Goal: Task Accomplishment & Management: Manage account settings

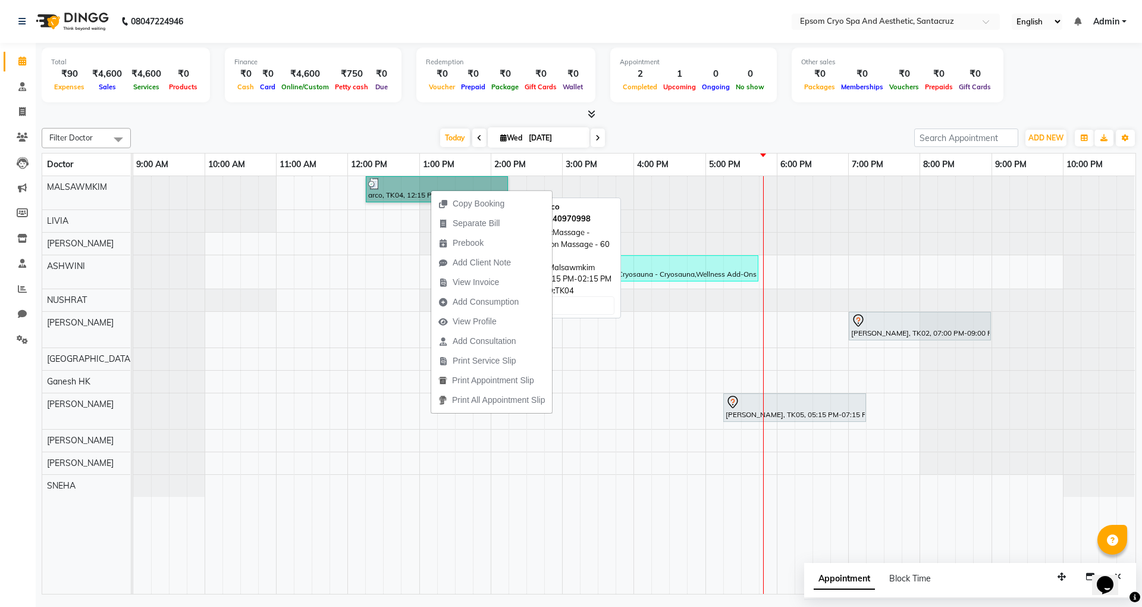
click at [389, 202] on link "arco, TK04, 12:15 PM-02:15 PM, Massage - Relaxation Massage - 60 minutes" at bounding box center [437, 189] width 142 height 26
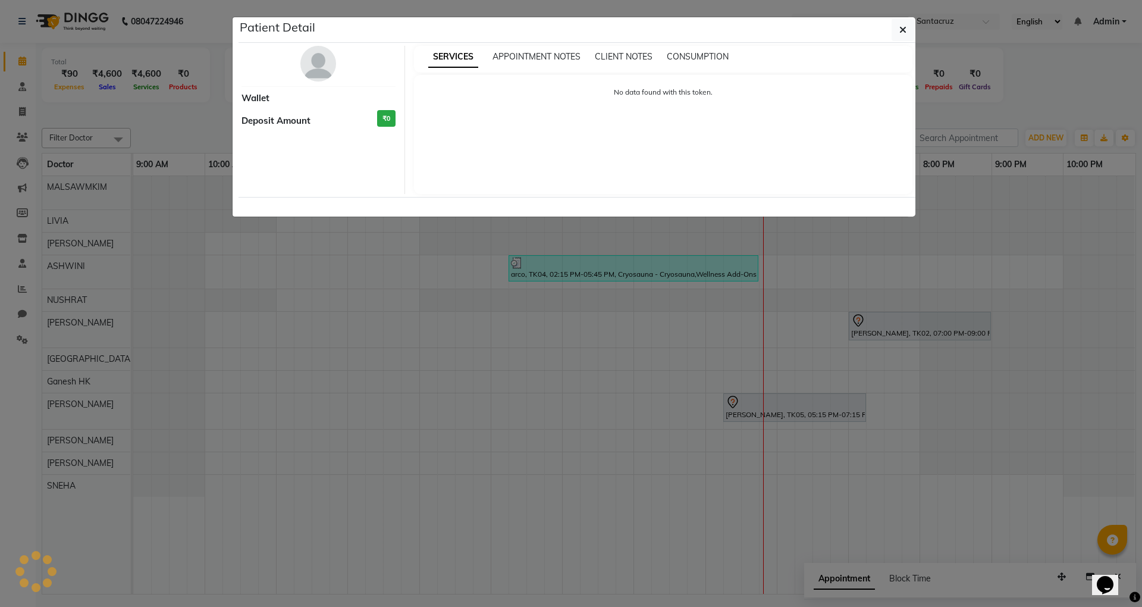
select select "3"
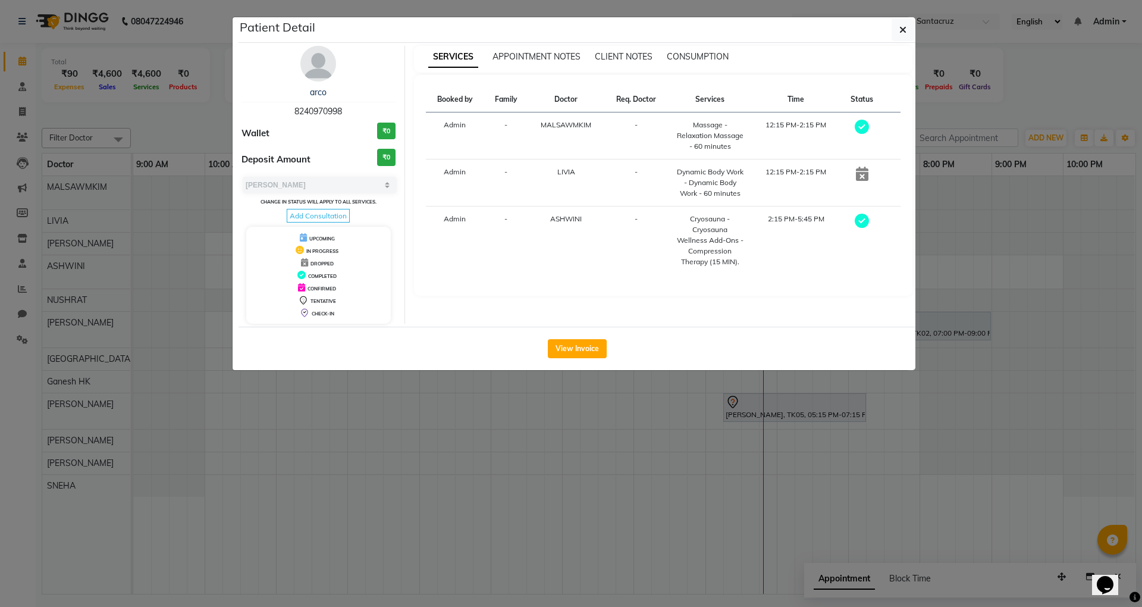
drag, startPoint x: 906, startPoint y: 32, endPoint x: 900, endPoint y: 41, distance: 11.1
click at [907, 34] on button "button" at bounding box center [903, 29] width 23 height 23
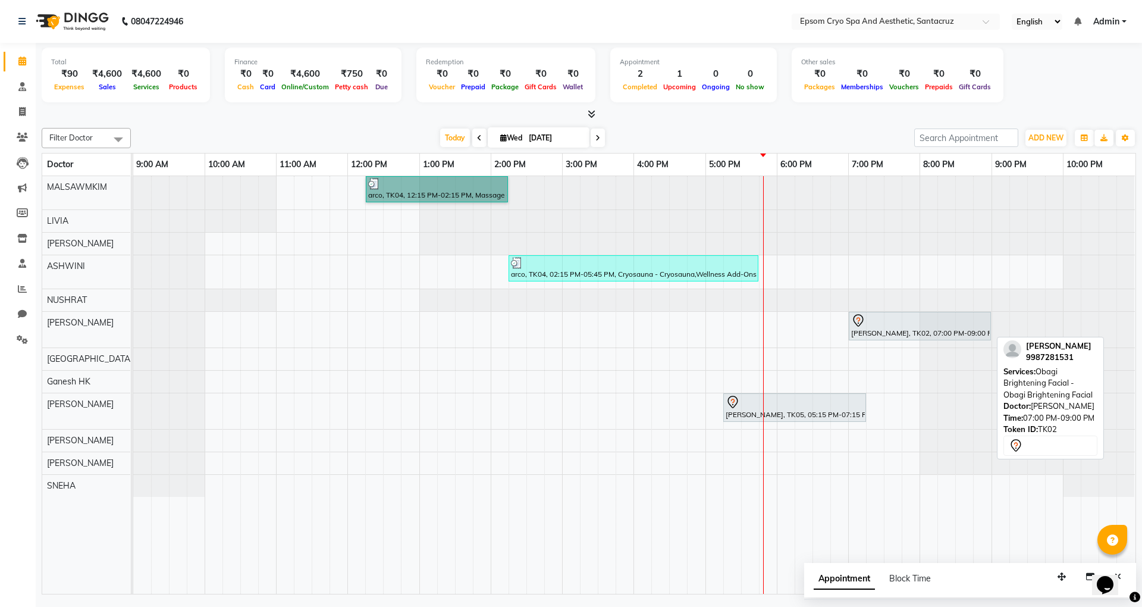
click at [875, 326] on div at bounding box center [919, 320] width 137 height 14
select select "7"
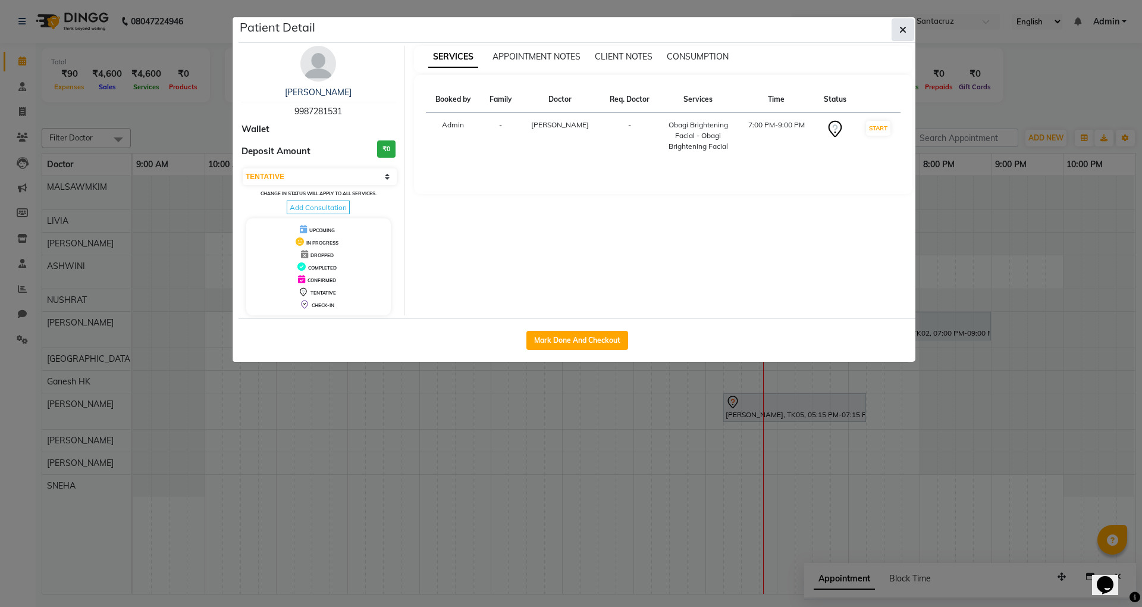
click at [900, 26] on icon "button" at bounding box center [902, 30] width 7 height 10
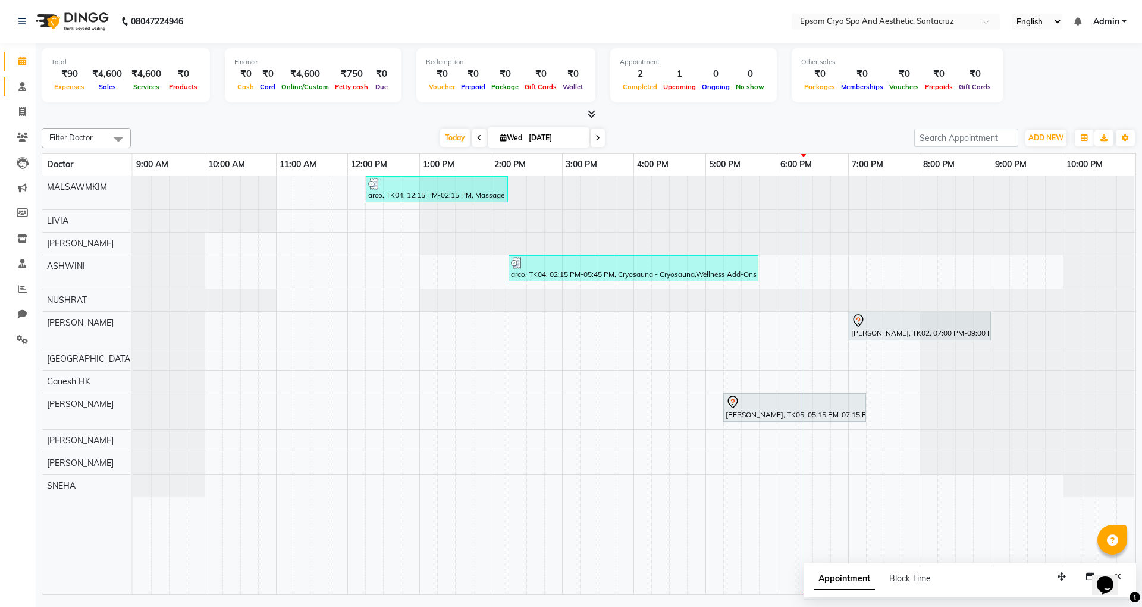
click at [15, 77] on link "Consultation" at bounding box center [18, 87] width 29 height 20
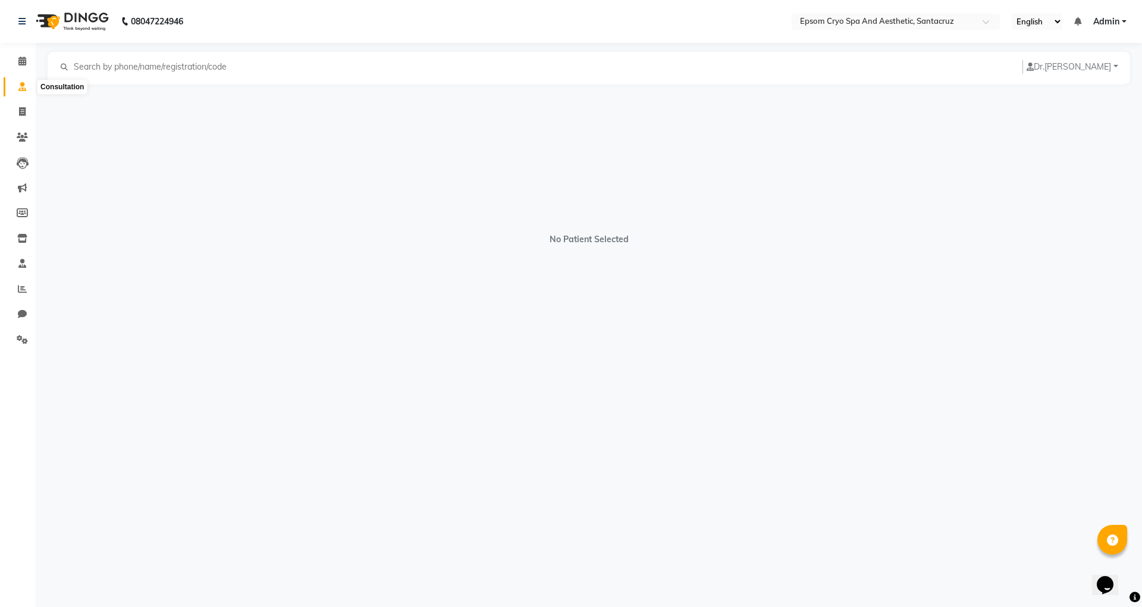
click at [19, 84] on icon at bounding box center [22, 86] width 8 height 9
click at [24, 131] on span at bounding box center [22, 138] width 21 height 14
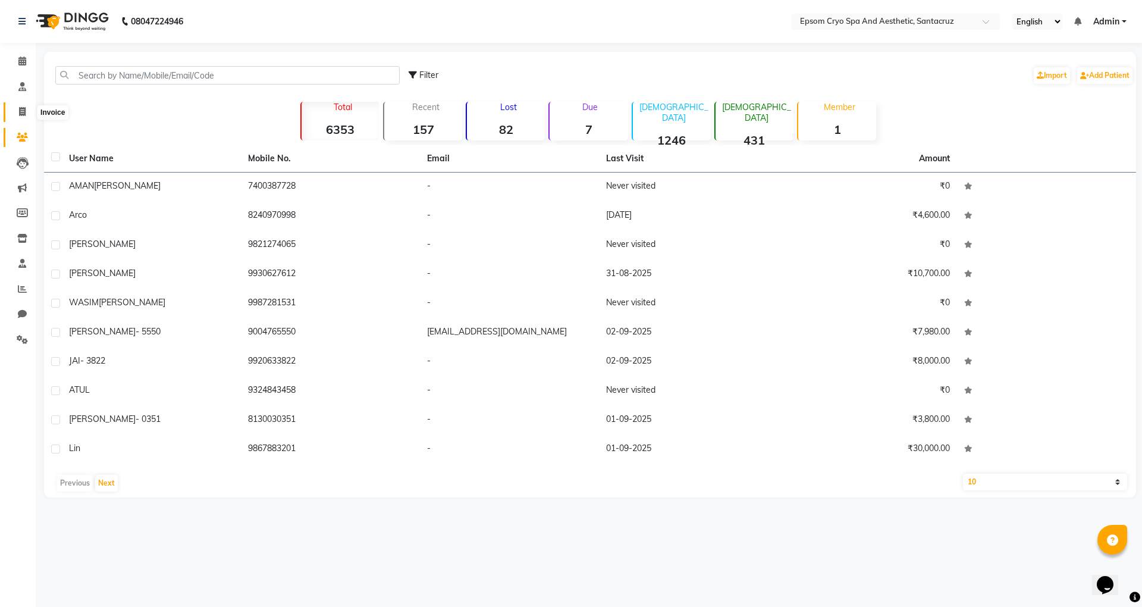
click at [22, 111] on icon at bounding box center [22, 111] width 7 height 9
select select "service"
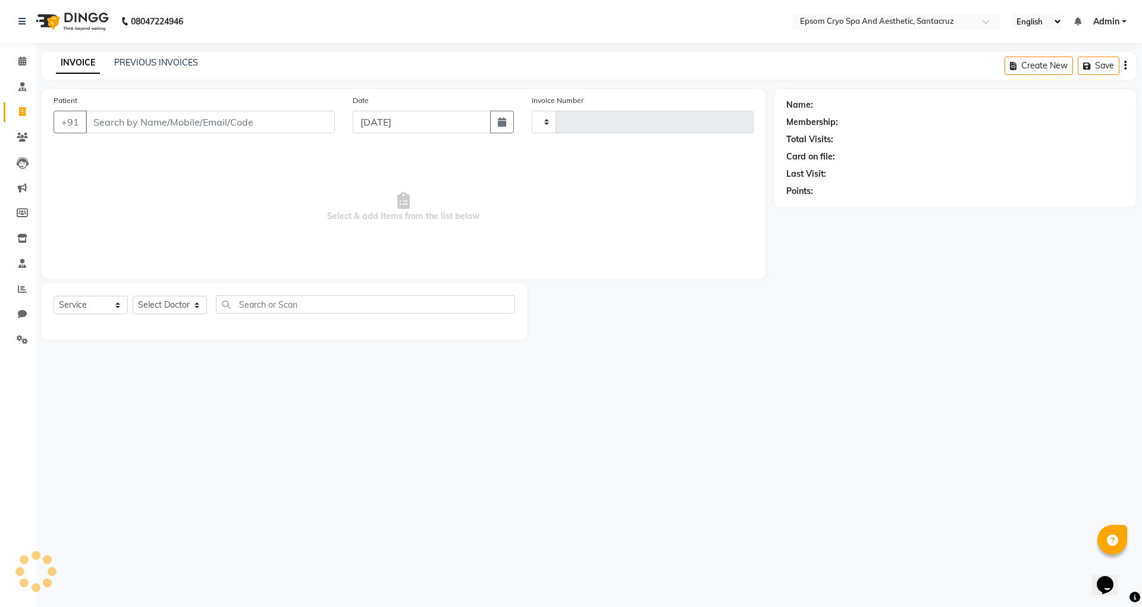
type input "0532"
select select "8028"
click at [26, 139] on icon at bounding box center [22, 137] width 11 height 9
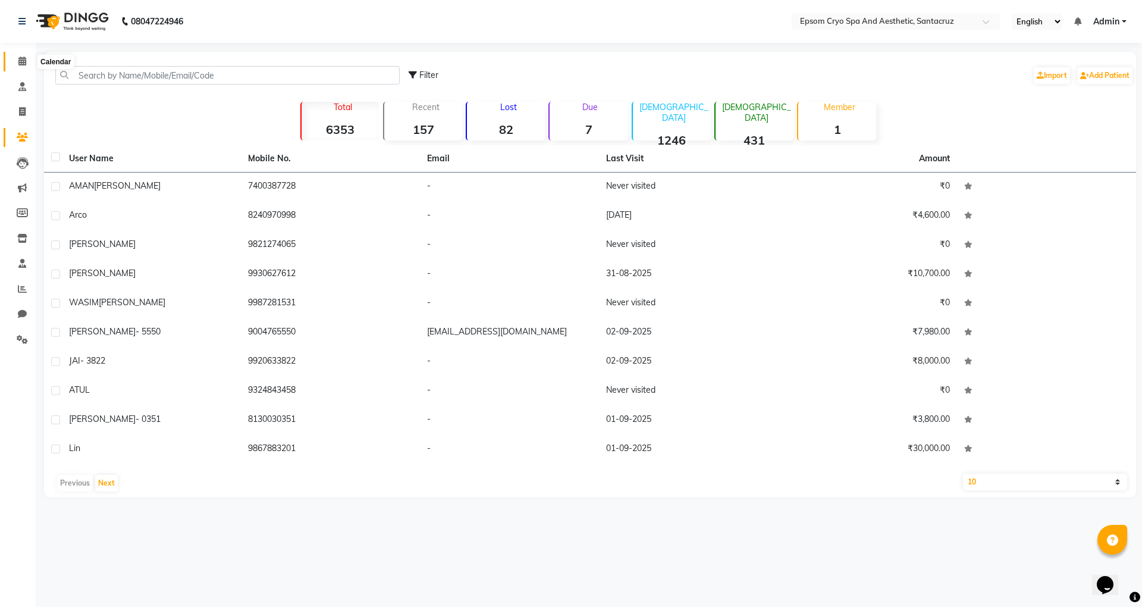
click at [15, 57] on span at bounding box center [22, 62] width 21 height 14
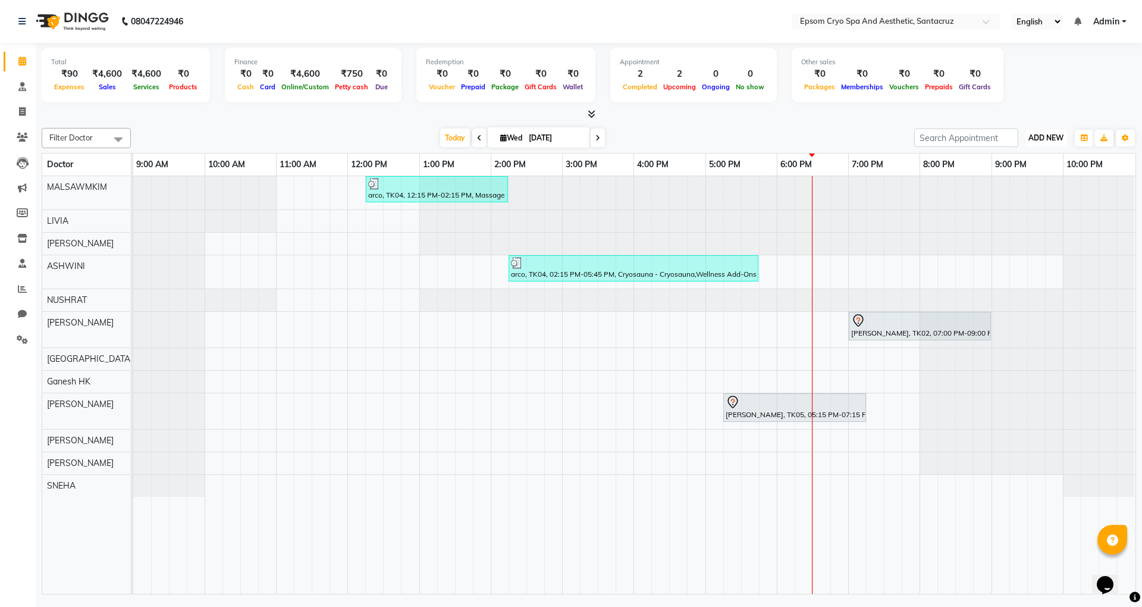
drag, startPoint x: 1040, startPoint y: 142, endPoint x: 1033, endPoint y: 132, distance: 11.5
click at [1040, 141] on span "ADD NEW" at bounding box center [1045, 137] width 35 height 9
click at [1013, 187] on link "Add Expense" at bounding box center [1019, 191] width 94 height 15
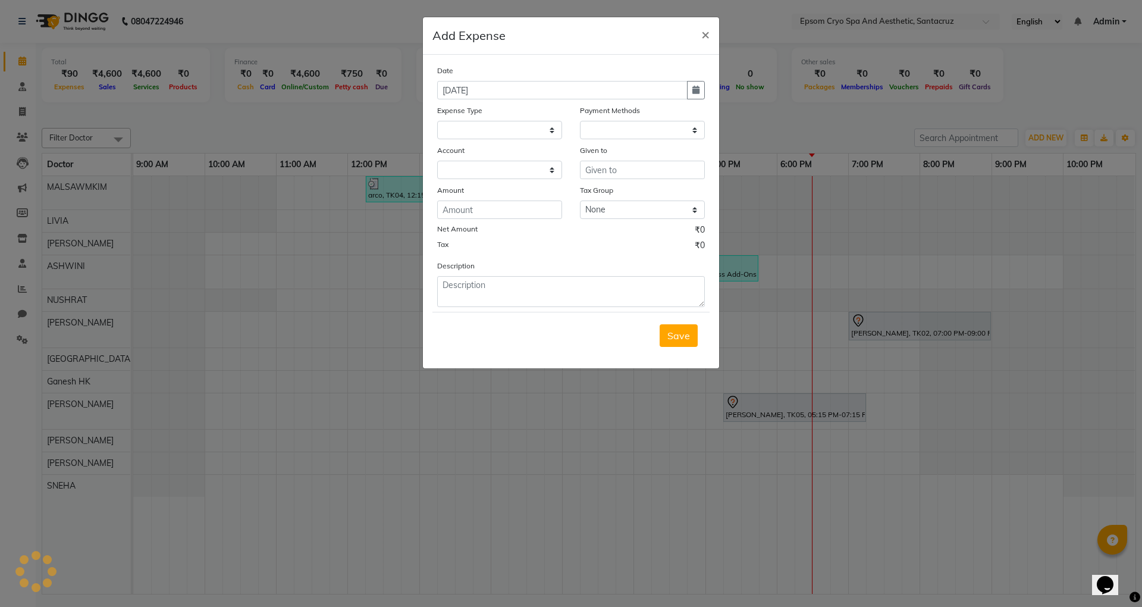
select select
select select "1"
select select "7159"
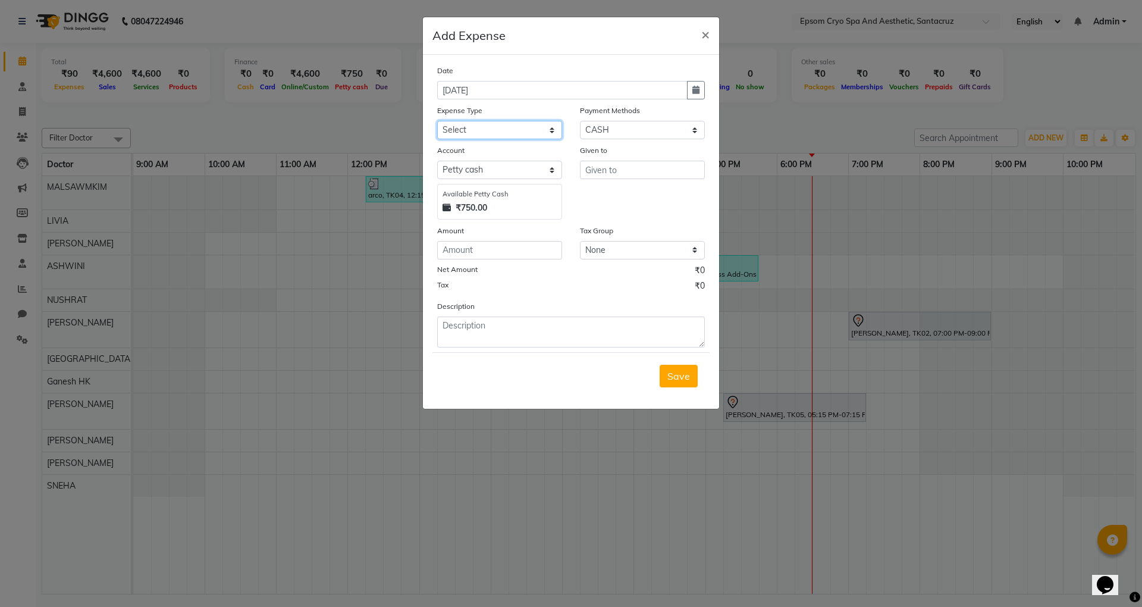
click at [510, 129] on select "Select Advance Salary Bank charges Car maintenance Cash transfer to bank Cash t…" at bounding box center [499, 130] width 125 height 18
select select "9"
click at [437, 121] on select "Select Advance Salary Bank charges Car maintenance Cash transfer to bank Cash t…" at bounding box center [499, 130] width 125 height 18
click at [603, 164] on input "text" at bounding box center [642, 170] width 125 height 18
click at [616, 190] on ngb-highlight "AS HWINI" at bounding box center [616, 195] width 43 height 12
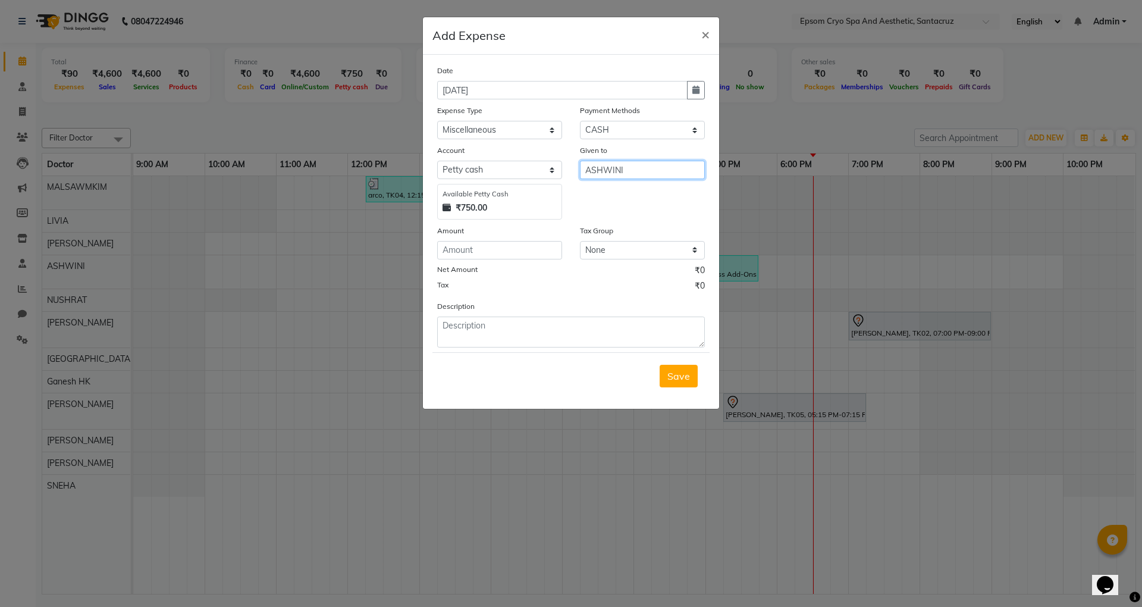
type input "ASHWINI"
click at [507, 255] on input "number" at bounding box center [499, 250] width 125 height 18
type input "30"
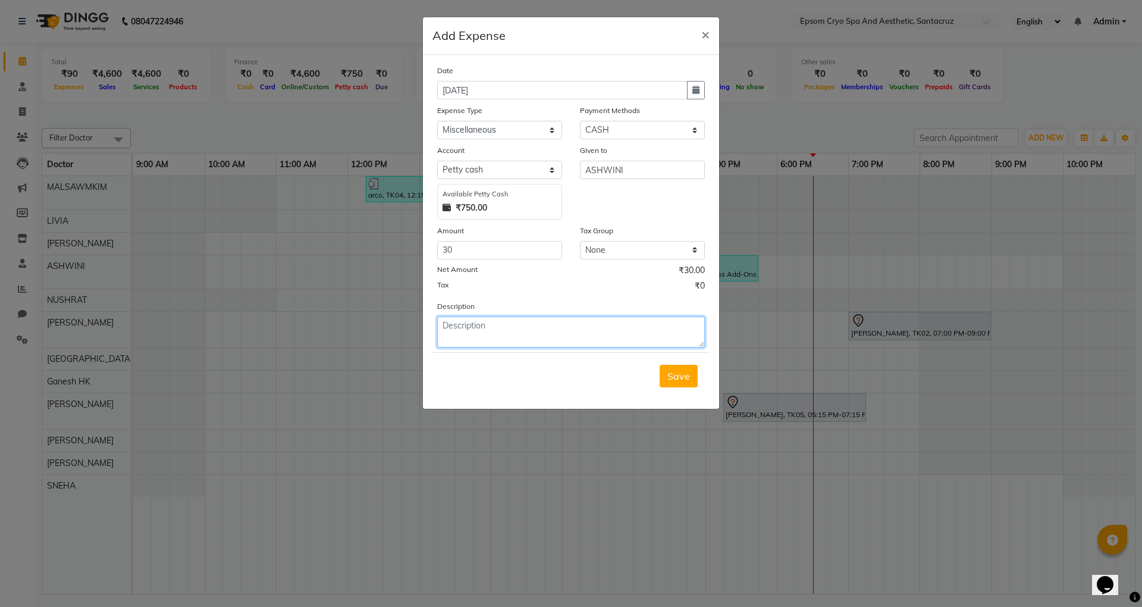
click at [509, 336] on textarea at bounding box center [571, 331] width 268 height 31
type textarea "MILK"
click at [685, 372] on span "Save" at bounding box center [678, 376] width 23 height 12
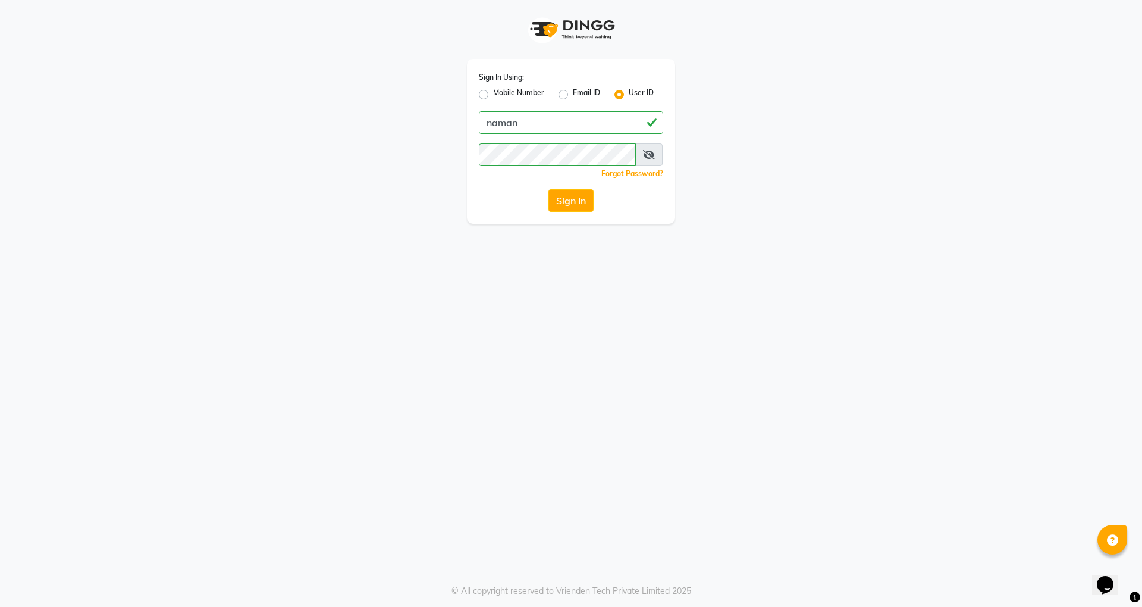
click at [493, 90] on label "Mobile Number" at bounding box center [518, 94] width 51 height 14
click at [493, 90] on input "Mobile Number" at bounding box center [497, 91] width 8 height 8
radio input "true"
radio input "false"
click at [534, 127] on input "Username" at bounding box center [591, 122] width 145 height 23
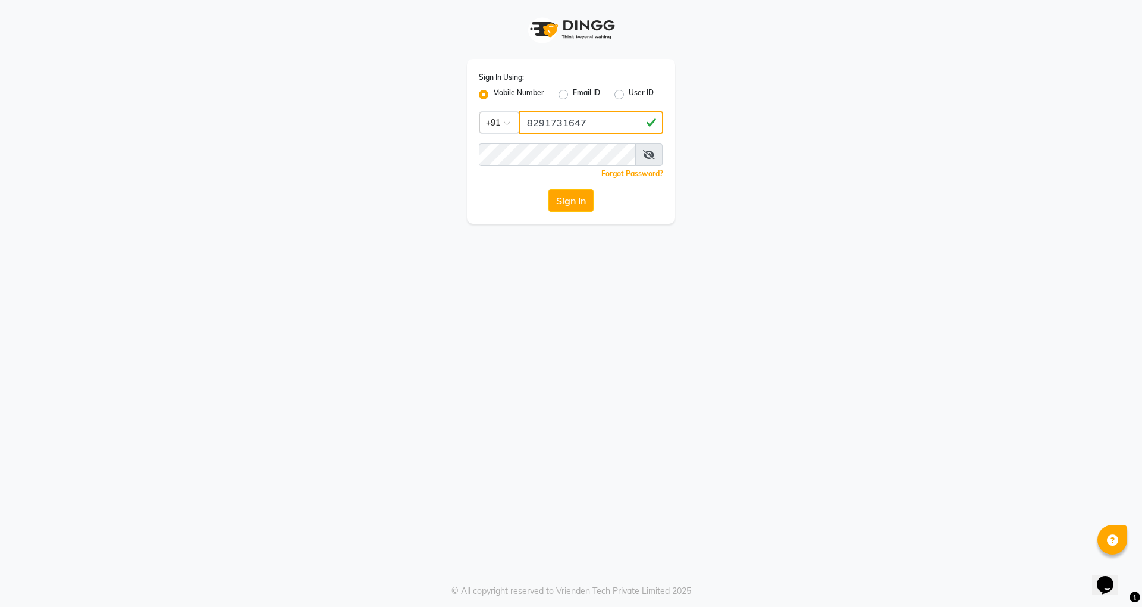
type input "8291731647"
click at [503, 178] on div "Forgot Password?" at bounding box center [571, 173] width 184 height 12
click at [569, 203] on button "Sign In" at bounding box center [570, 200] width 45 height 23
